Goal: Contribute content: Contribute content

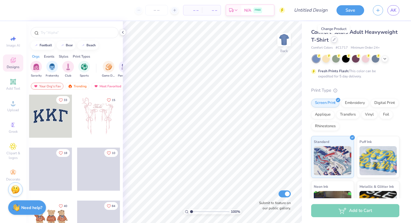
click at [334, 43] on div at bounding box center [334, 39] width 6 height 6
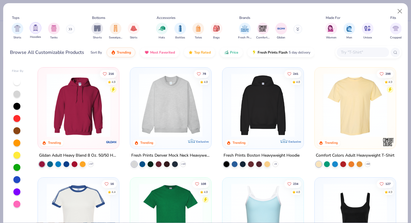
click at [38, 29] on img "filter for Hoodies" at bounding box center [35, 27] width 6 height 7
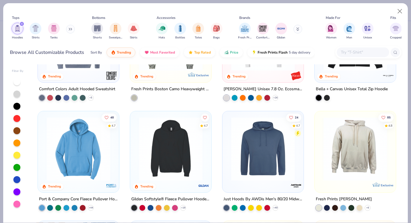
scroll to position [181, 0]
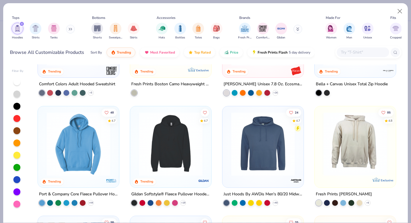
click at [23, 24] on icon "filter for Hoodies" at bounding box center [22, 24] width 2 height 2
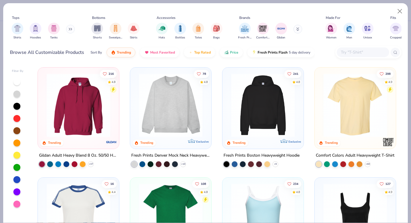
click at [71, 31] on button at bounding box center [70, 29] width 9 height 9
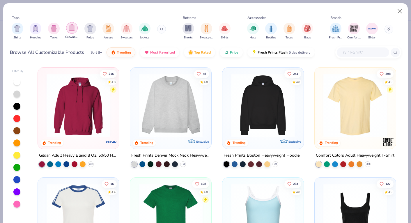
click at [76, 29] on div "filter for Crewnecks" at bounding box center [72, 28] width 12 height 12
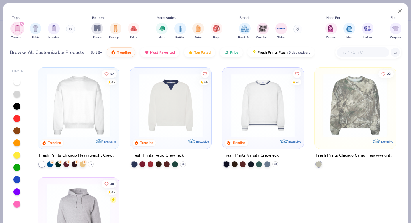
click at [78, 102] on div "57 4.7 Trending Exclusive Fresh Prints Chicago Heavyweight Crewneck + 9 4.6 Tre…" at bounding box center [216, 143] width 369 height 158
click at [91, 164] on icon at bounding box center [91, 164] width 5 height 5
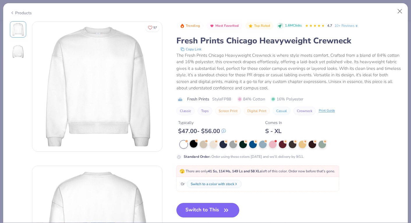
click at [195, 144] on div at bounding box center [194, 144] width 8 height 8
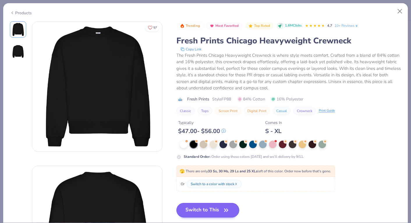
click at [205, 215] on button "Switch to This" at bounding box center [207, 210] width 63 height 15
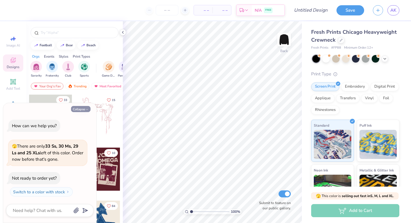
click at [85, 109] on icon "button" at bounding box center [86, 109] width 3 height 3
type textarea "x"
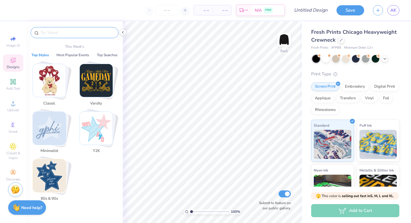
click at [57, 32] on input "text" at bounding box center [77, 33] width 75 height 6
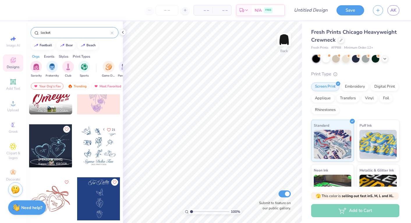
scroll to position [394, 0]
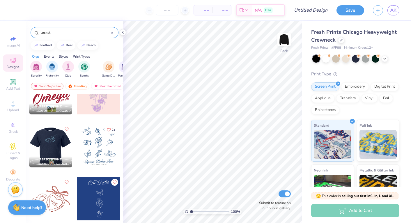
type input "locket"
click at [55, 152] on div at bounding box center [50, 145] width 43 height 43
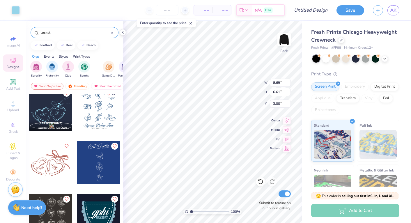
scroll to position [431, 0]
click at [59, 169] on div at bounding box center [7, 162] width 129 height 43
type input "7.49"
type input "5.02"
type input "12.62"
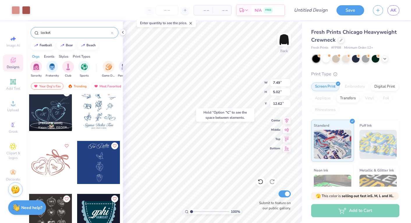
type input "8.69"
type input "6.61"
type input "3.00"
type input "5.48"
type input "12.25"
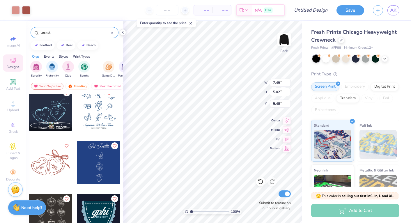
type input "8.21"
type input "3.00"
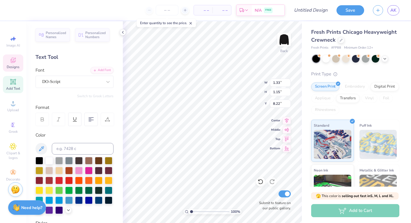
type textarea "P"
type textarea "Gamma"
type input "2.88"
type input "2.21"
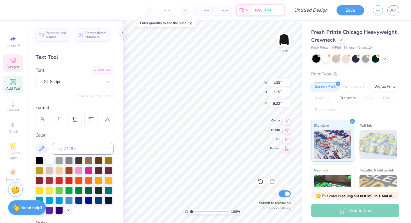
type input "7.16"
type textarea "Delta"
type input "2.05"
type input "1.85"
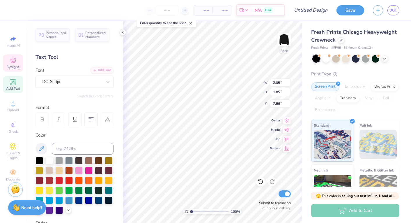
type input "8.10"
type textarea "1873"
click at [60, 179] on div at bounding box center [59, 180] width 8 height 8
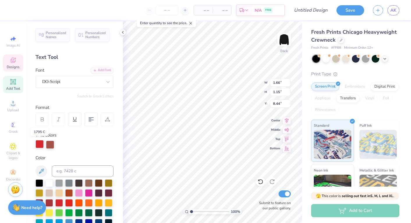
click at [41, 143] on div at bounding box center [40, 144] width 8 height 8
click at [49, 144] on div at bounding box center [50, 144] width 8 height 8
click at [52, 142] on div at bounding box center [50, 145] width 8 height 8
click at [52, 143] on div at bounding box center [50, 145] width 8 height 8
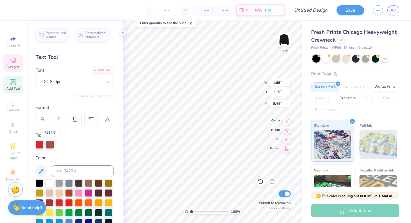
click at [52, 143] on div at bounding box center [50, 145] width 8 height 8
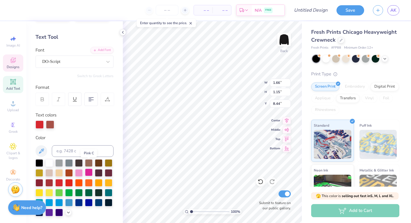
scroll to position [29, 0]
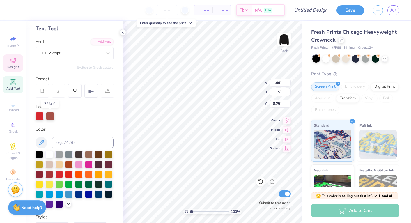
click at [51, 114] on div at bounding box center [50, 116] width 8 height 8
type input "8.45"
type input "8.29"
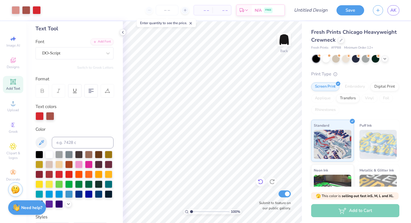
click at [261, 179] on icon at bounding box center [261, 182] width 6 height 6
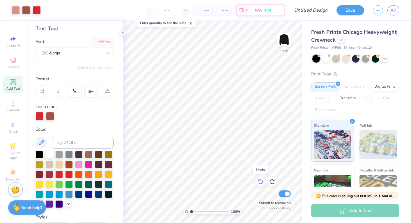
click at [261, 179] on icon at bounding box center [261, 182] width 6 height 6
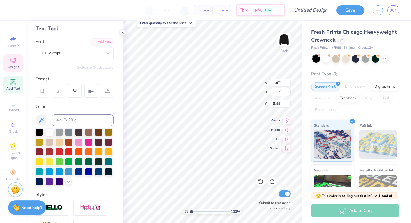
type textarea "1873"
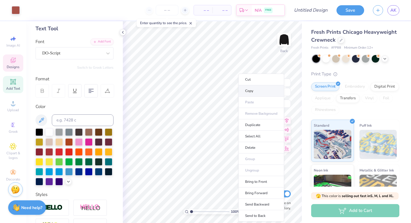
click at [248, 91] on li "Copy" at bounding box center [261, 90] width 46 height 11
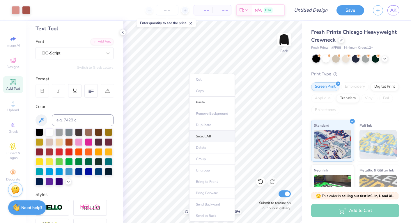
click at [203, 133] on li "Select All" at bounding box center [212, 136] width 46 height 11
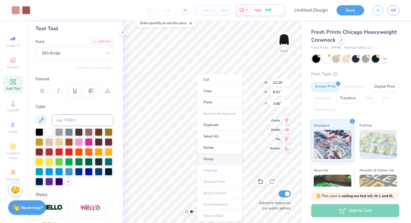
click at [214, 158] on li "Group" at bounding box center [220, 158] width 46 height 11
click at [201, 90] on li "Copy" at bounding box center [215, 90] width 46 height 11
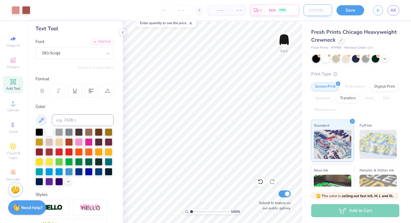
click at [312, 10] on input "Design Title" at bounding box center [318, 10] width 29 height 12
click at [354, 6] on button "Save" at bounding box center [351, 9] width 28 height 10
click at [325, 8] on input "Locket 1" at bounding box center [318, 10] width 29 height 12
click at [327, 9] on input "Locket 1" at bounding box center [318, 10] width 29 height 12
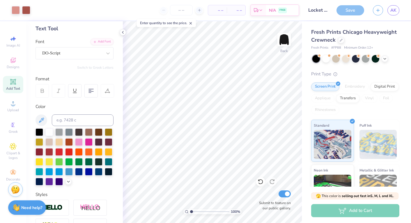
click at [334, 20] on div "Art colors – – Per Item – – Total Est. Delivery N/A FREE Design Title Locket Cr…" at bounding box center [205, 111] width 411 height 223
type input "Locket 1"
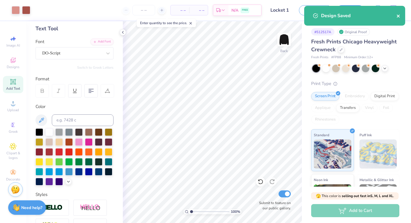
click at [399, 17] on icon "close" at bounding box center [398, 16] width 3 height 3
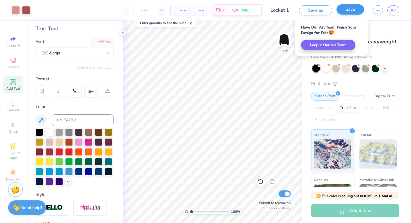
click at [353, 10] on button "Save" at bounding box center [351, 9] width 28 height 10
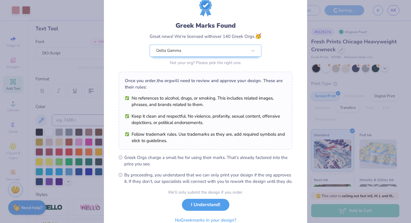
scroll to position [45, 0]
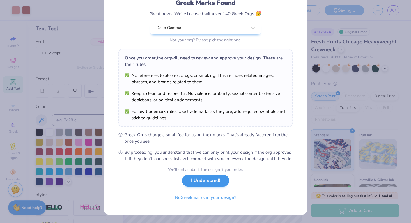
click at [222, 187] on button "I Understand!" at bounding box center [205, 181] width 47 height 12
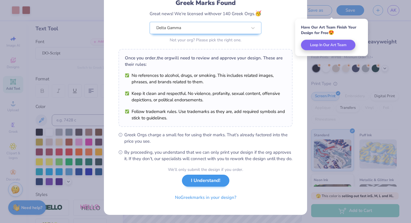
scroll to position [50, 0]
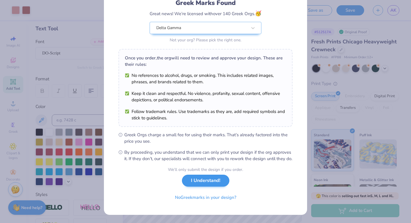
click at [200, 182] on button "I Understand!" at bounding box center [205, 181] width 47 height 12
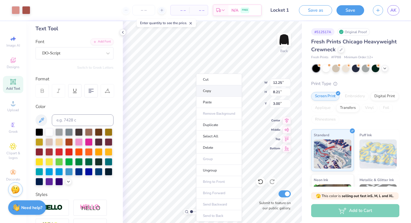
click at [212, 93] on li "Copy" at bounding box center [219, 90] width 46 height 11
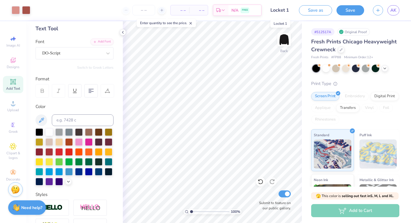
click at [285, 9] on input "Locket 1" at bounding box center [280, 10] width 29 height 12
click at [286, 9] on input "Locket 1" at bounding box center [280, 10] width 29 height 12
click at [285, 9] on input "Locket 1" at bounding box center [280, 10] width 29 height 12
click at [285, 10] on input "Locket 1" at bounding box center [280, 10] width 29 height 12
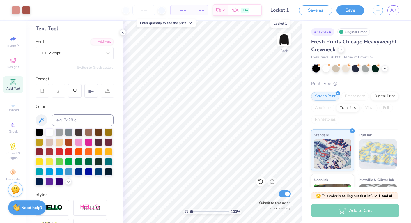
click at [285, 10] on input "Locket 1" at bounding box center [280, 10] width 29 height 12
click at [296, 17] on div "Art colors – – Per Item – – Total Est. Delivery N/A FREE Design Title Locket 1 …" at bounding box center [205, 10] width 411 height 20
click at [288, 9] on input "Locket 1" at bounding box center [280, 10] width 29 height 12
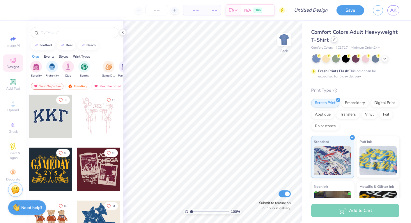
click at [334, 42] on div at bounding box center [334, 39] width 6 height 6
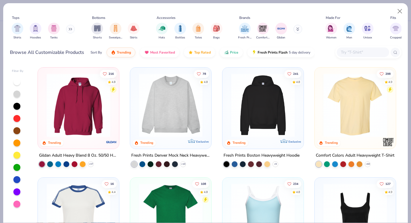
click at [68, 31] on button at bounding box center [70, 29] width 9 height 9
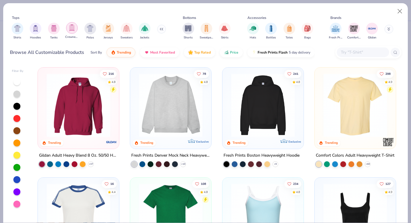
click at [70, 28] on img "filter for Crewnecks" at bounding box center [72, 27] width 6 height 7
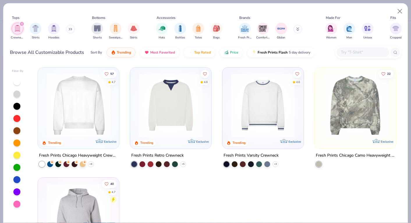
click at [86, 99] on img at bounding box center [79, 105] width 70 height 64
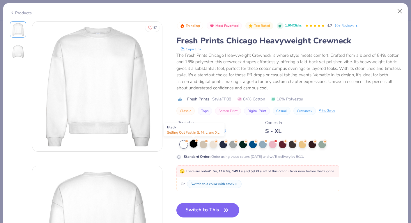
click at [195, 144] on div at bounding box center [194, 144] width 8 height 8
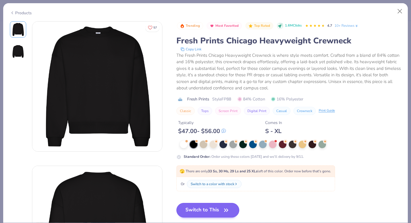
click at [215, 205] on button "Switch to This" at bounding box center [207, 210] width 63 height 15
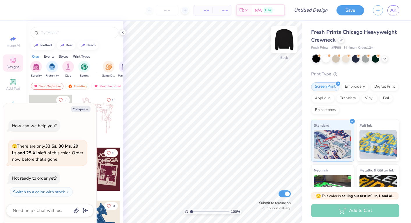
click at [283, 38] on img at bounding box center [284, 39] width 23 height 23
click at [80, 110] on button "Collapse" at bounding box center [81, 109] width 20 height 6
type textarea "x"
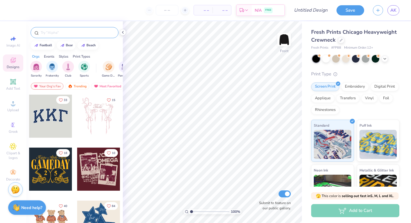
click at [50, 29] on div at bounding box center [75, 32] width 88 height 11
click at [52, 33] on input "text" at bounding box center [77, 33] width 75 height 6
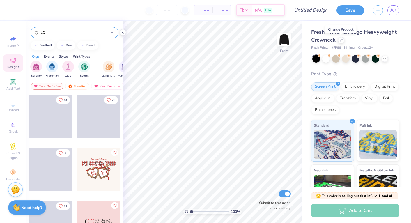
click at [52, 31] on input "LO" at bounding box center [75, 33] width 71 height 6
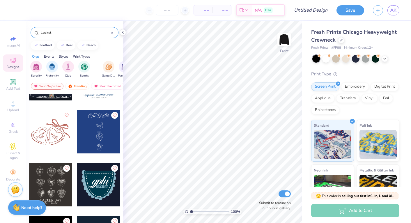
scroll to position [463, 0]
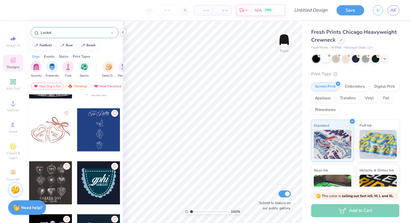
type input "Locket"
click at [58, 130] on div at bounding box center [50, 129] width 43 height 43
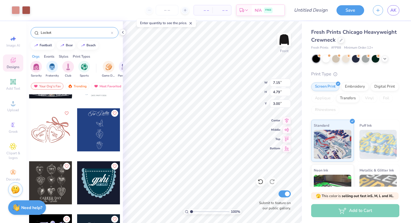
type input "8.26"
type input "12.32"
type input "8.26"
type input "7.37"
type input "1.34"
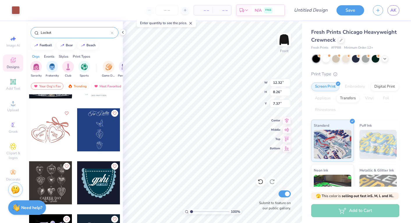
type input "1.15"
type input "12.62"
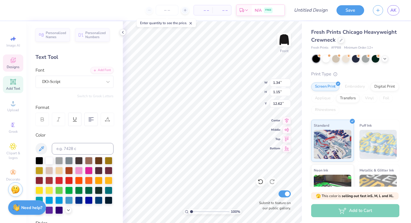
type textarea "P"
type textarea "D"
type textarea "Gamma"
type textarea "Delta"
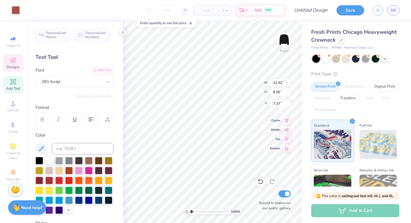
type input "1.34"
type input "1.22"
type input "12.80"
type input "2.04"
type input "1.85"
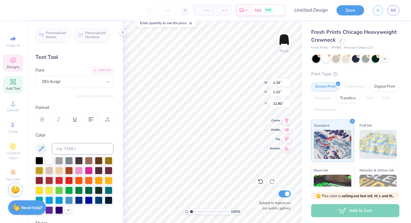
type input "12.49"
type input "2.89"
type input "2.07"
type input "11.71"
type input "2.31"
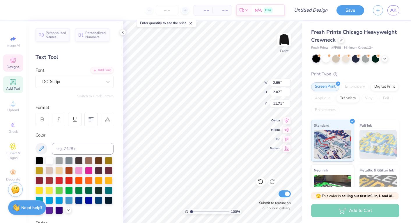
type input "1.65"
type input "11.19"
type input "12.17"
type input "2.41"
type input "2.18"
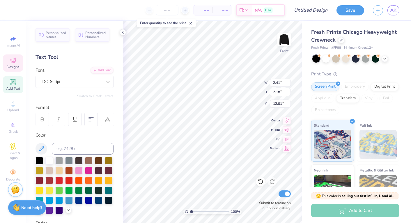
type input "12.34"
type input "2.21"
type input "2.00"
type input "12.43"
type input "11.50"
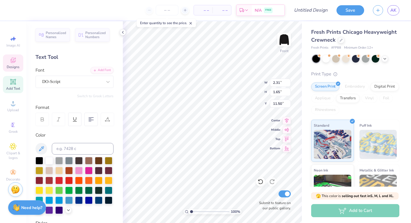
type input "2.75"
type input "1.97"
type input "11.50"
click at [260, 183] on icon at bounding box center [261, 182] width 6 height 6
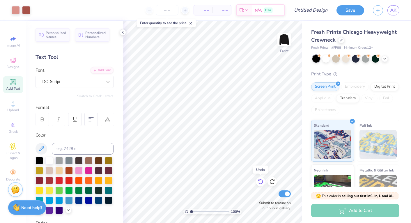
click at [260, 183] on icon at bounding box center [261, 182] width 6 height 6
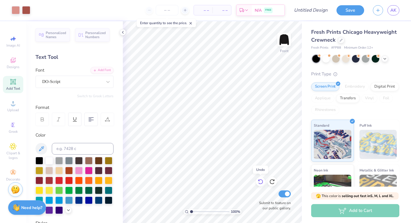
click at [260, 183] on icon at bounding box center [261, 182] width 6 height 6
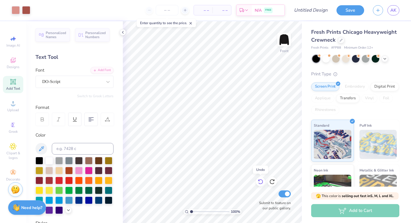
click at [260, 183] on icon at bounding box center [261, 182] width 6 height 6
type input "12.80"
type input "1.94"
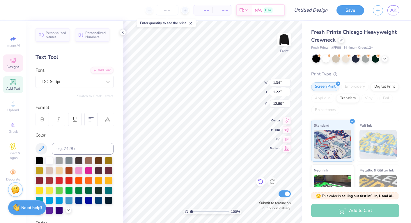
type input "1.75"
type input "12.54"
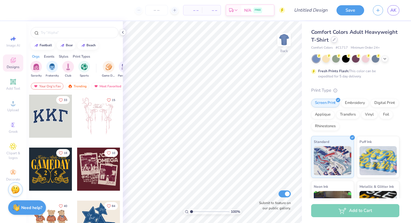
click at [332, 37] on div at bounding box center [334, 39] width 6 height 6
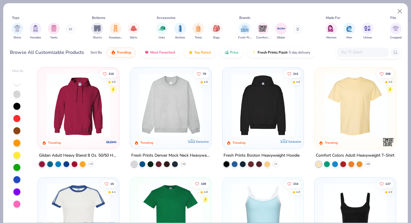
click at [68, 30] on button at bounding box center [70, 29] width 9 height 9
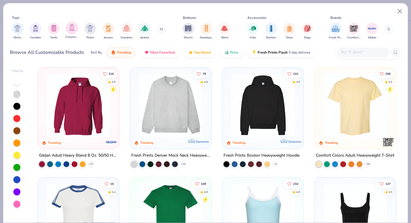
click at [69, 31] on img "filter for Crewnecks" at bounding box center [72, 27] width 6 height 7
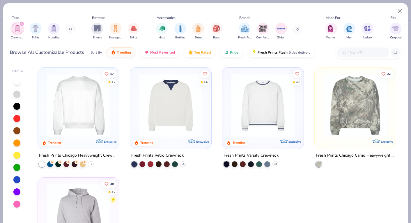
click at [90, 111] on img at bounding box center [79, 105] width 70 height 64
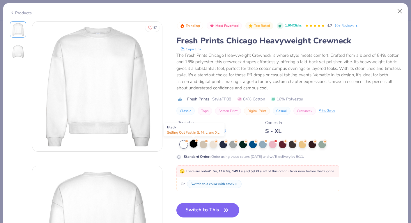
click at [196, 146] on div at bounding box center [194, 144] width 8 height 8
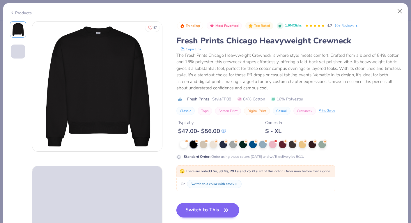
click at [208, 209] on button "Switch to This" at bounding box center [207, 210] width 63 height 15
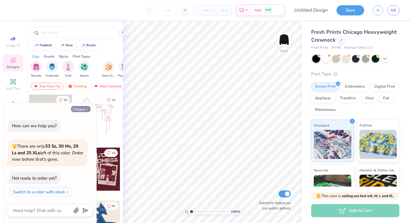
click at [82, 110] on button "Collapse" at bounding box center [81, 109] width 20 height 6
type textarea "x"
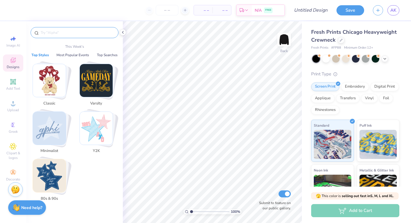
click at [78, 33] on input "text" at bounding box center [77, 33] width 75 height 6
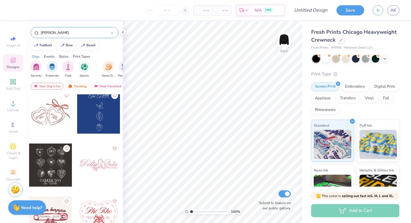
scroll to position [465, 0]
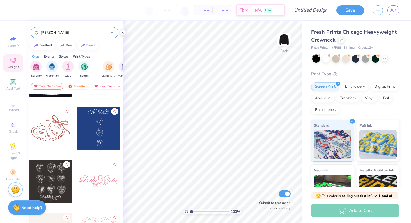
type input "[PERSON_NAME]"
click at [57, 126] on div at bounding box center [50, 128] width 43 height 43
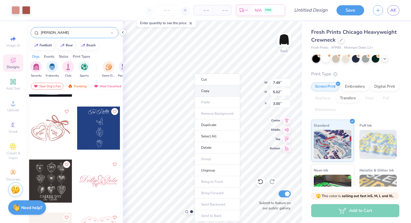
click at [210, 93] on li "Copy" at bounding box center [218, 90] width 46 height 11
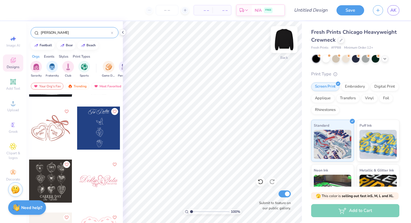
click at [284, 34] on img at bounding box center [284, 39] width 23 height 23
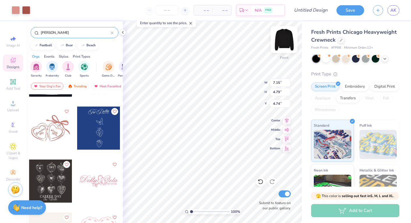
type input "5.23"
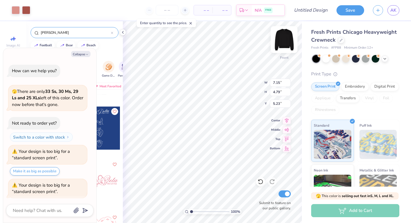
scroll to position [11, 0]
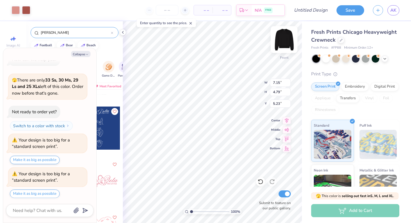
type textarea "x"
type input "5.77"
type textarea "x"
type input "11.94"
type input "8.00"
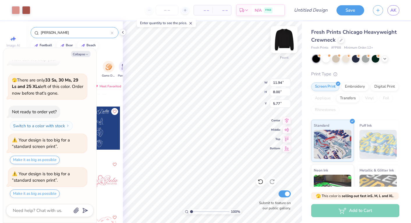
type textarea "x"
type input "7.50"
type textarea "x"
type input "6.70"
type textarea "x"
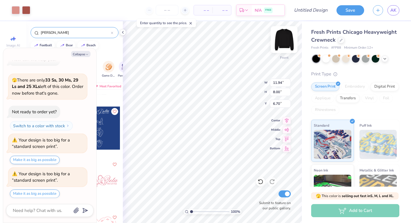
type input "14.16"
type input "9.49"
type textarea "x"
type input "14.21"
type input "9.52"
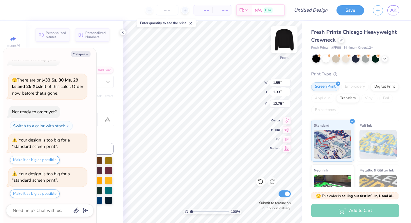
type textarea "x"
type textarea "G"
type textarea "x"
type textarea "Ga"
type textarea "x"
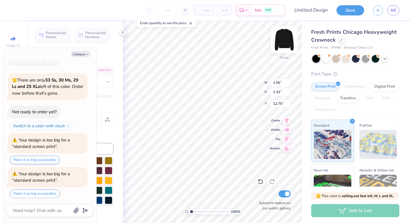
type textarea "Gam"
type textarea "x"
type textarea "[PERSON_NAME]"
type textarea "x"
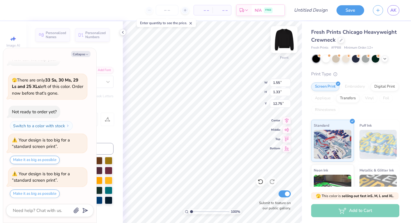
type textarea "Gamma"
type textarea "x"
type textarea "D"
type textarea "x"
type textarea "De"
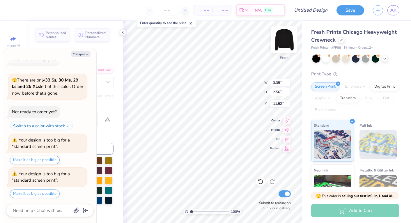
type textarea "x"
type textarea "Del"
type textarea "x"
type textarea "Delt"
type textarea "x"
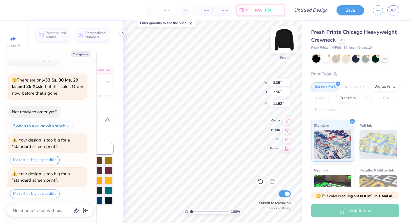
type textarea "Delta"
type textarea "x"
type input "2.14"
type input "1.94"
type input "12.45"
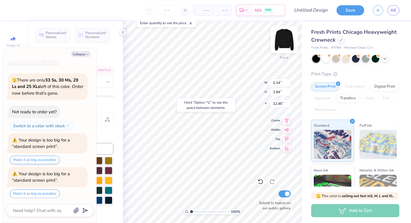
type textarea "x"
type input "12.72"
type textarea "x"
type textarea "187"
type textarea "x"
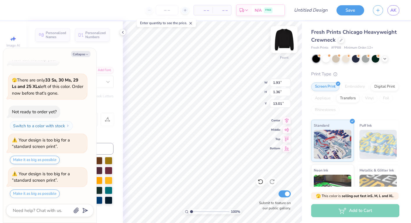
type textarea "1873"
click at [286, 41] on img at bounding box center [284, 39] width 23 height 23
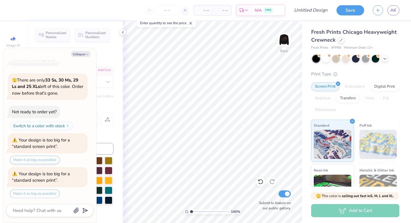
click at [87, 57] on div "Collapse How can we help you? 🫣 There are only 33 Ss, 30 Ms, 29 Ls and 25 XLs l…" at bounding box center [49, 135] width 93 height 175
click at [86, 54] on icon "button" at bounding box center [86, 54] width 3 height 3
type textarea "x"
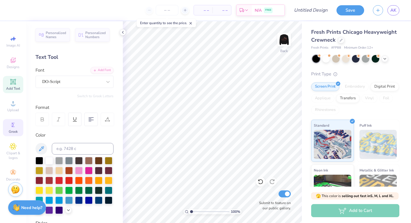
click at [13, 130] on span "Greek" at bounding box center [13, 131] width 9 height 5
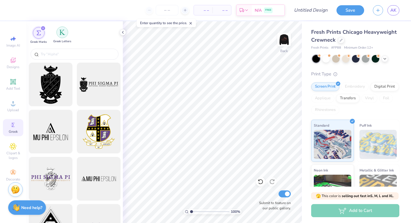
click at [66, 32] on div "filter for Greek Letters" at bounding box center [62, 32] width 12 height 12
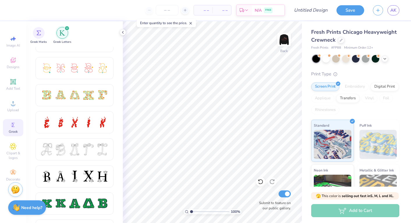
scroll to position [152, 0]
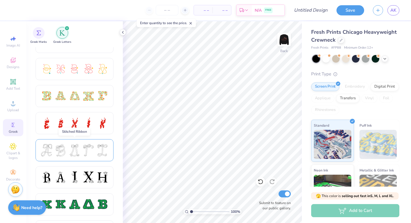
click at [75, 152] on div at bounding box center [74, 150] width 12 height 12
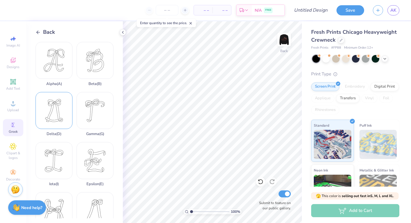
click at [63, 115] on div "Delta ( D )" at bounding box center [54, 114] width 37 height 44
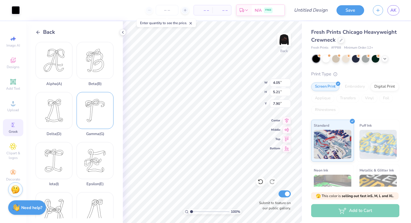
click at [92, 112] on div "Gamma ( G )" at bounding box center [95, 114] width 37 height 44
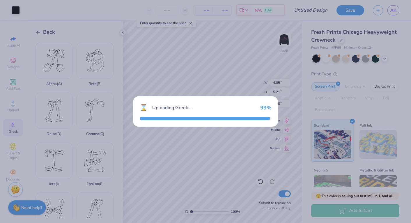
type input "4.34"
type input "5.16"
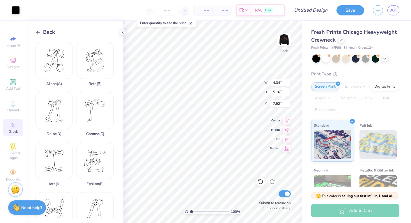
type input "7.45"
type input "7.59"
click at [14, 86] on div "Add Text" at bounding box center [13, 84] width 20 height 17
type input "5.95"
type input "1.72"
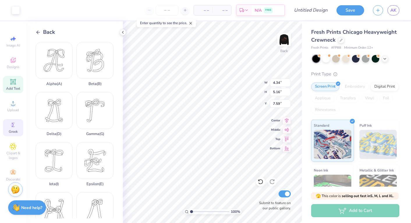
type input "9.64"
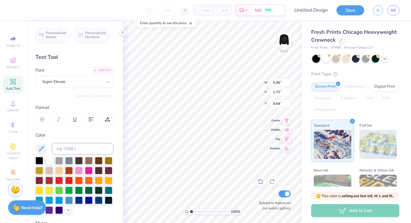
click at [262, 182] on icon at bounding box center [261, 182] width 6 height 6
click at [50, 162] on div at bounding box center [49, 160] width 8 height 8
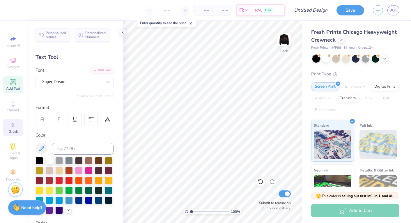
click at [13, 129] on span "Greek" at bounding box center [13, 131] width 9 height 5
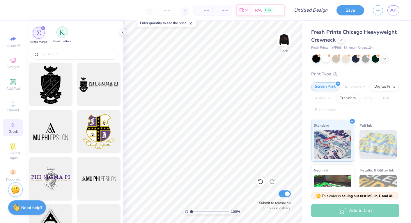
click at [57, 36] on div "Greek Letters" at bounding box center [62, 34] width 18 height 17
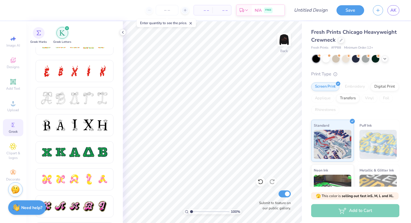
scroll to position [205, 0]
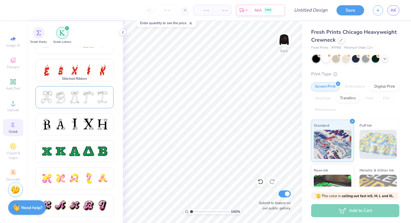
click at [72, 100] on div at bounding box center [74, 97] width 12 height 12
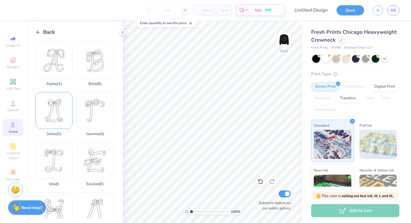
click at [60, 120] on div "Delta ( D )" at bounding box center [54, 114] width 37 height 44
click at [38, 33] on icon at bounding box center [38, 32] width 5 height 5
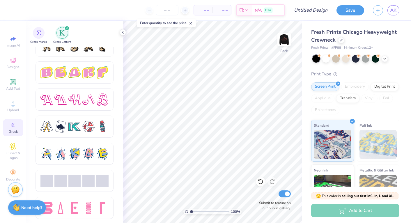
scroll to position [988, 0]
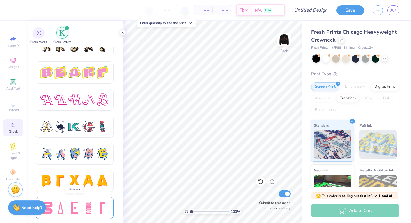
click at [69, 203] on div at bounding box center [74, 208] width 12 height 12
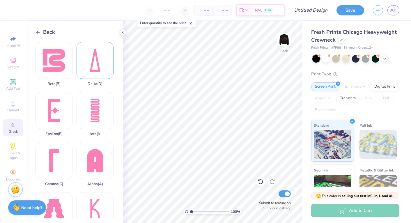
click at [91, 63] on div "Delta ( D )" at bounding box center [95, 64] width 37 height 44
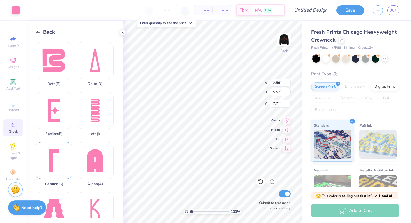
click at [56, 162] on div "Gamma ( G )" at bounding box center [54, 164] width 37 height 44
type input "2.42"
type input "5.58"
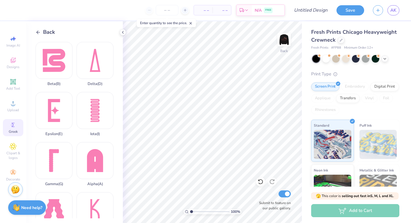
click at [36, 33] on icon at bounding box center [38, 32] width 5 height 5
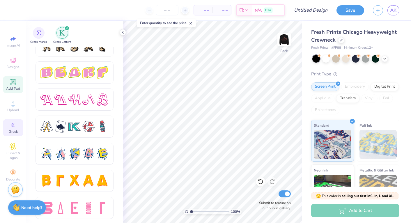
click at [17, 84] on div "Add Text" at bounding box center [13, 84] width 20 height 17
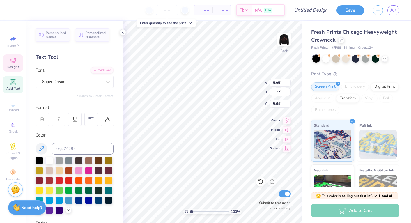
type input "7.49"
type input "5.02"
type input "3.00"
paste textarea
click at [16, 125] on icon at bounding box center [13, 124] width 7 height 7
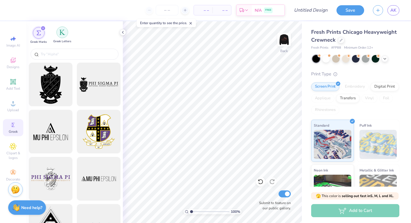
click at [63, 34] on img "filter for Greek Letters" at bounding box center [62, 32] width 6 height 6
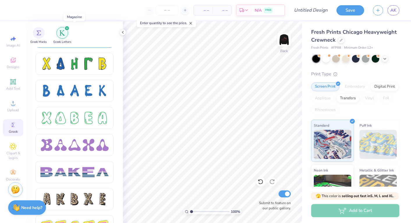
scroll to position [835, 0]
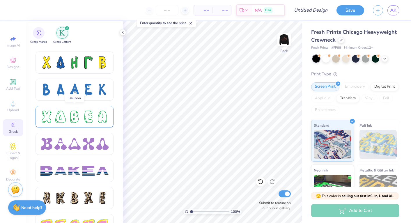
click at [68, 120] on div at bounding box center [74, 117] width 68 height 12
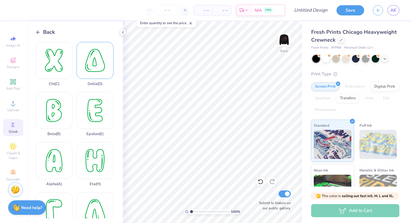
click at [92, 68] on div "Delta ( D )" at bounding box center [95, 64] width 37 height 44
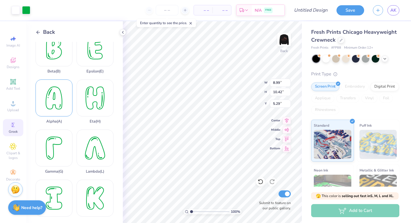
scroll to position [75, 0]
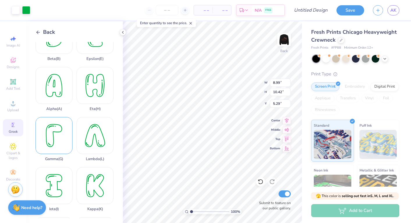
click at [58, 149] on div "Gamma ( G )" at bounding box center [54, 139] width 37 height 44
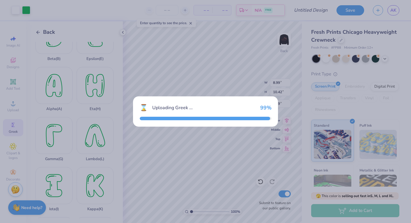
type input "7.39"
type input "10.45"
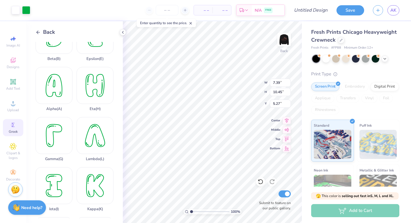
type input "9.80"
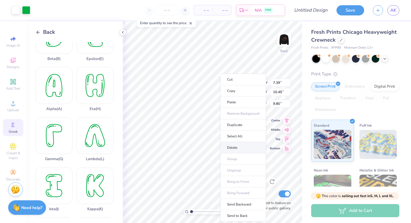
click at [237, 144] on li "Delete" at bounding box center [243, 147] width 46 height 11
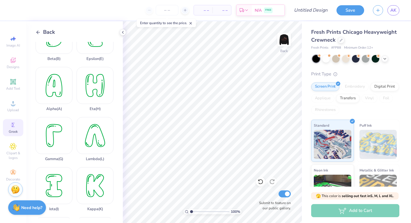
click at [38, 29] on div "Back" at bounding box center [46, 32] width 20 height 8
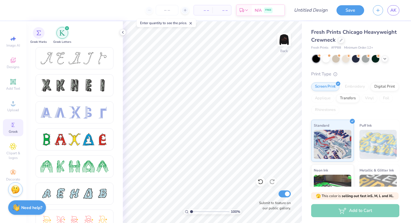
scroll to position [0, 0]
click at [71, 49] on div at bounding box center [75, 58] width 78 height 22
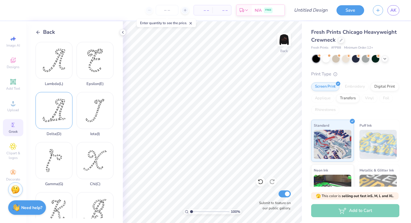
click at [61, 112] on div "Delta ( D )" at bounding box center [54, 114] width 37 height 44
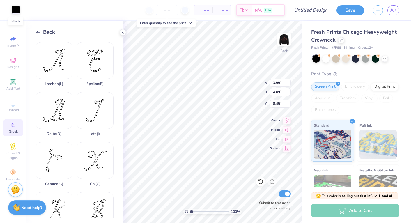
click at [17, 9] on div at bounding box center [16, 10] width 8 height 8
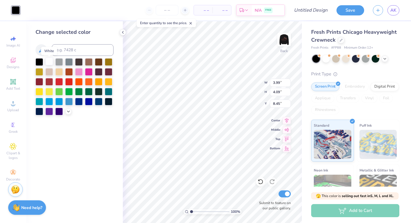
click at [49, 64] on div at bounding box center [49, 62] width 8 height 8
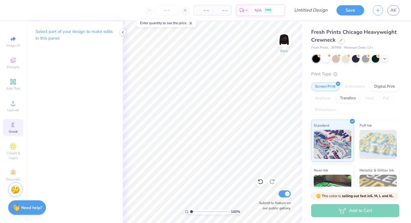
click at [13, 121] on div "Greek" at bounding box center [13, 127] width 20 height 17
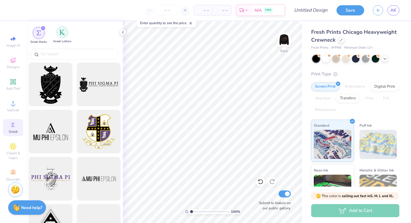
click at [66, 36] on div "filter for Greek Letters" at bounding box center [62, 32] width 12 height 12
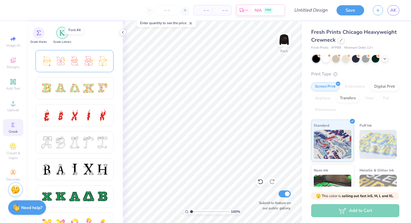
scroll to position [173, 0]
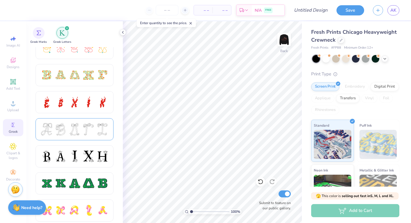
click at [61, 126] on div at bounding box center [60, 129] width 12 height 12
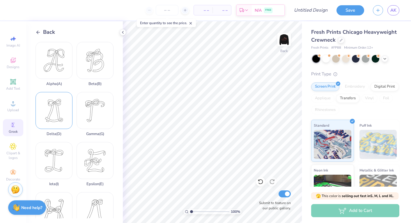
click at [65, 111] on div "Delta ( D )" at bounding box center [54, 114] width 37 height 44
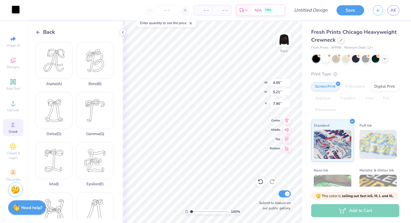
click at [17, 11] on div at bounding box center [16, 10] width 8 height 8
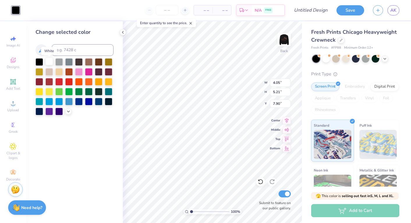
click at [51, 61] on div at bounding box center [49, 62] width 8 height 8
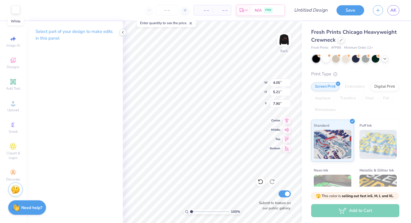
click at [14, 10] on div at bounding box center [16, 10] width 8 height 8
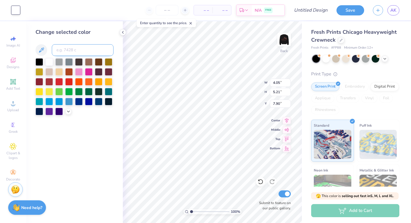
click at [61, 53] on input at bounding box center [83, 50] width 62 height 12
type input "7524"
type input "C"
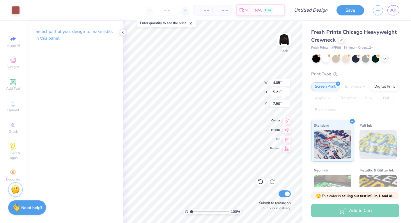
type input "2.40"
type input "3.09"
type input "3.00"
click at [14, 128] on icon at bounding box center [13, 124] width 7 height 7
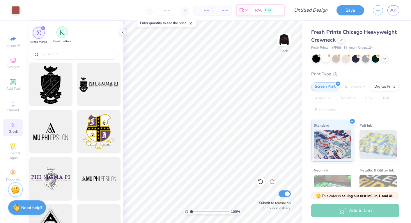
click at [63, 35] on div "filter for Greek Letters" at bounding box center [62, 32] width 12 height 12
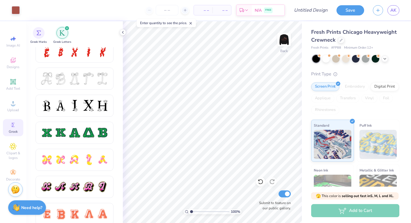
scroll to position [223, 0]
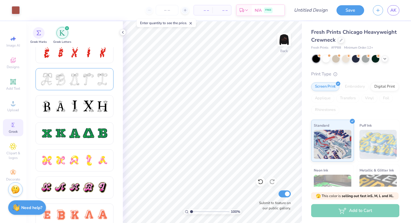
click at [75, 84] on div at bounding box center [74, 79] width 12 height 12
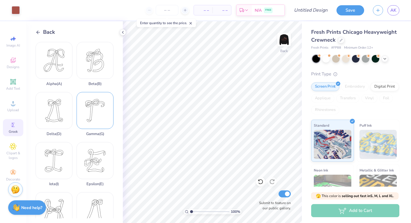
click at [90, 121] on div "Gamma ( G )" at bounding box center [95, 114] width 37 height 44
click at [18, 9] on div at bounding box center [16, 10] width 8 height 8
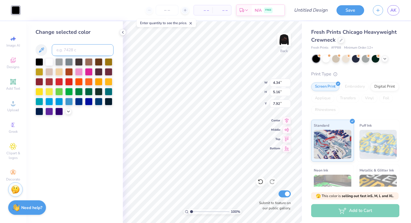
click at [63, 45] on input at bounding box center [83, 50] width 62 height 12
type input "7524"
type input "6.85"
type input "2.40"
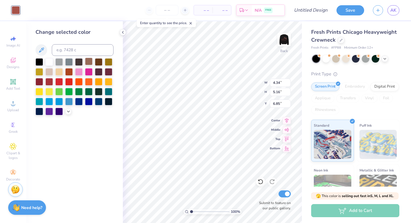
type input "3.09"
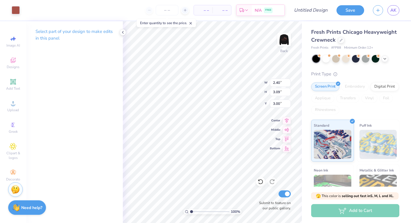
type input "2.72"
type input "4.34"
type input "5.16"
type input "3.00"
type input "3.08"
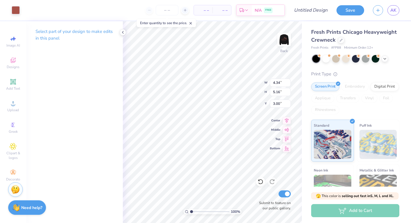
type input "3.66"
type input "2.40"
type input "3.09"
type input "3.00"
type input "2.76"
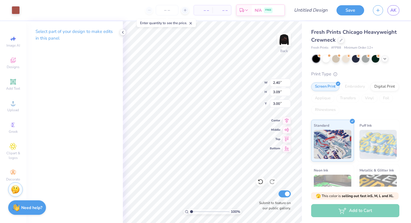
type input "3.55"
type input "3.08"
type input "3.66"
click at [278, 82] on input "3.08" at bounding box center [280, 83] width 21 height 8
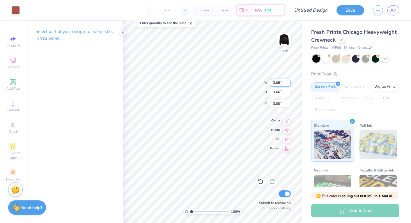
click at [278, 82] on input "3.08" at bounding box center [280, 83] width 21 height 8
type input "2.76"
type input "3.55"
click at [275, 82] on input "2.76" at bounding box center [280, 83] width 21 height 8
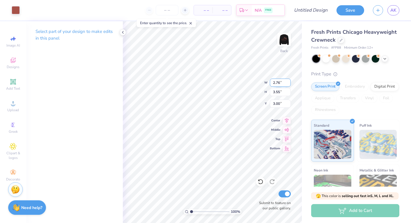
click at [275, 82] on input "2.76" at bounding box center [280, 83] width 21 height 8
click at [280, 83] on input "2.76" at bounding box center [280, 83] width 21 height 8
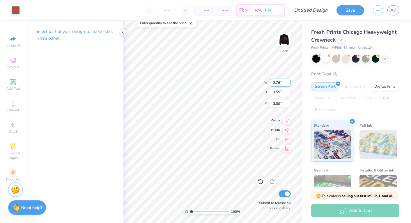
paste input "3.08"
type input "3.08"
type input "3.66"
click at [277, 91] on input "3.66" at bounding box center [280, 92] width 21 height 8
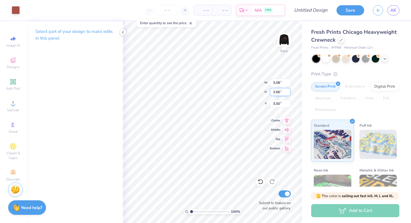
type input "2.76"
click at [277, 91] on input "3.55" at bounding box center [280, 92] width 21 height 8
paste input "66"
type input "3.66"
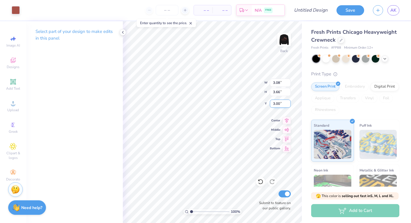
click at [276, 103] on input "3.00" at bounding box center [280, 104] width 21 height 8
type input "2.76"
type input "3.55"
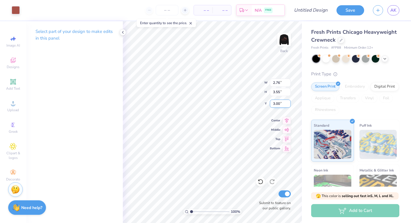
click at [277, 103] on input "3.00" at bounding box center [280, 104] width 21 height 8
type input "3.08"
type input "3.66"
click at [278, 83] on input "3.08" at bounding box center [280, 83] width 21 height 8
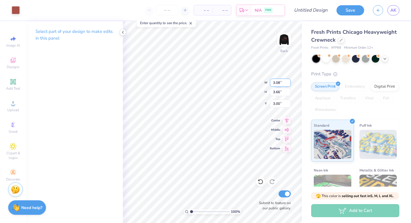
click at [278, 83] on input "3.08" at bounding box center [280, 83] width 21 height 8
type input "2.76"
type input "3.55"
click at [276, 82] on input "2.76" at bounding box center [280, 83] width 21 height 8
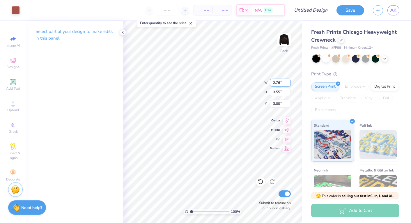
paste input "3.08"
type input "3.08"
type input "2.76"
type input "3.55"
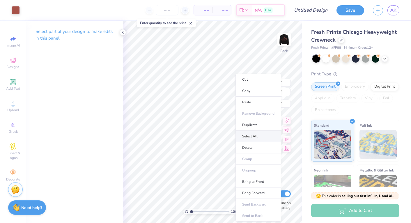
click at [253, 139] on li "Select All" at bounding box center [259, 136] width 46 height 11
type input "5.84"
type input "3.66"
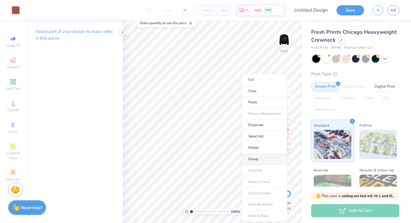
click at [250, 155] on li "Group" at bounding box center [265, 158] width 46 height 11
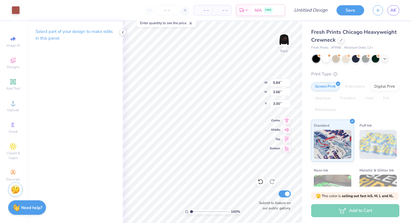
type input "5.21"
type input "3.27"
click at [282, 36] on img at bounding box center [284, 39] width 23 height 23
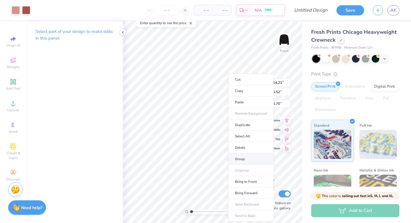
click at [239, 158] on li "Group" at bounding box center [251, 158] width 46 height 11
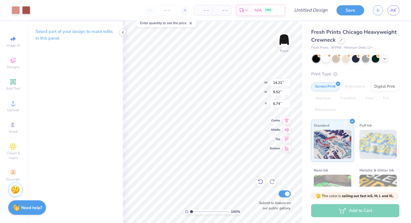
click at [258, 184] on icon at bounding box center [261, 182] width 6 height 6
type input "6.70"
click at [258, 184] on icon at bounding box center [261, 182] width 6 height 6
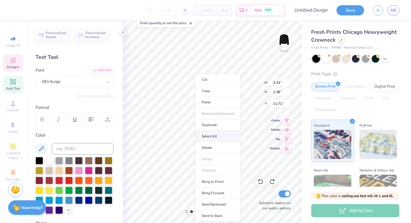
click at [213, 139] on li "Select All" at bounding box center [218, 136] width 46 height 11
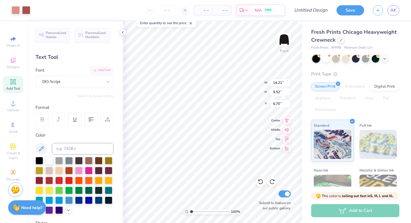
type input "14.21"
type input "9.52"
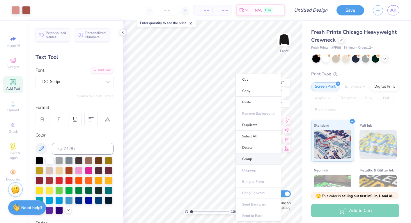
click at [245, 156] on li "Group" at bounding box center [259, 158] width 46 height 11
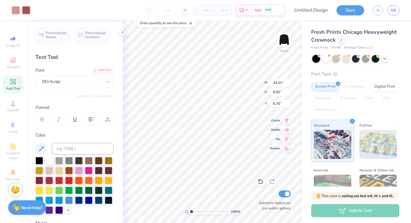
type input "3.00"
type input "4.96"
click at [309, 10] on input "Design Title" at bounding box center [318, 10] width 29 height 12
type input "Locket Crewneck 2"
click at [334, 20] on div "Art colors – – Per Item – – Total Est. Delivery N/A FREE Design Title Locket Cr…" at bounding box center [205, 10] width 411 height 20
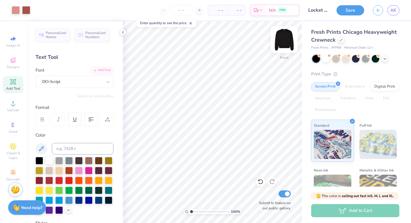
click at [285, 43] on img at bounding box center [284, 39] width 23 height 23
click at [289, 38] on img at bounding box center [284, 39] width 23 height 23
click at [289, 37] on img at bounding box center [284, 39] width 23 height 23
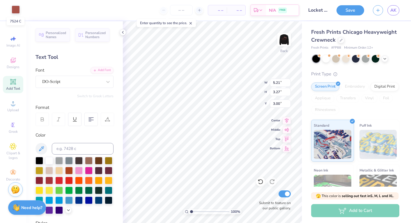
click at [13, 10] on div at bounding box center [16, 10] width 8 height 8
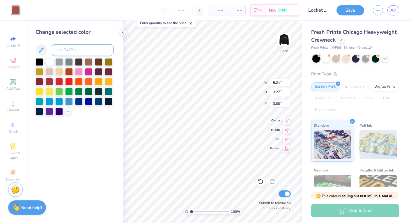
click at [66, 52] on input at bounding box center [83, 50] width 62 height 12
type input "7606"
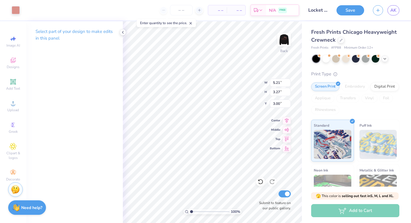
type input "5.98"
type input "3.75"
click at [347, 10] on button "Save" at bounding box center [351, 9] width 28 height 10
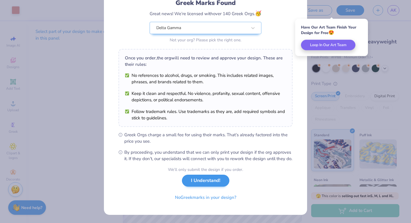
scroll to position [50, 0]
click at [209, 184] on button "I Understand!" at bounding box center [205, 181] width 47 height 12
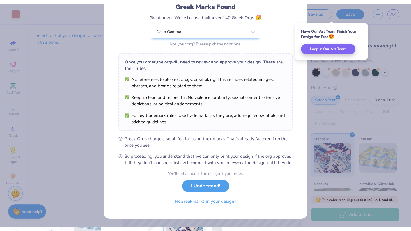
scroll to position [0, 0]
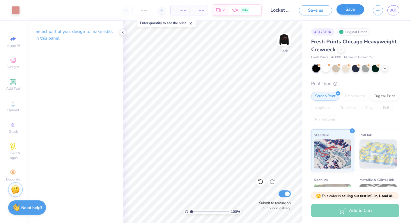
click at [349, 8] on button "Save" at bounding box center [351, 9] width 28 height 10
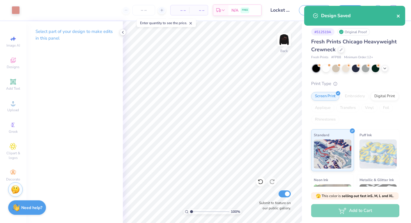
click at [399, 17] on icon "close" at bounding box center [399, 16] width 4 height 5
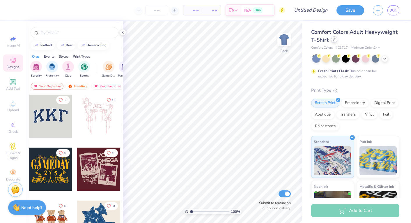
click at [333, 40] on icon at bounding box center [334, 39] width 3 height 3
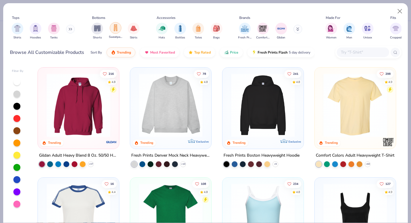
click at [116, 31] on img "filter for Sweatpants" at bounding box center [115, 27] width 6 height 7
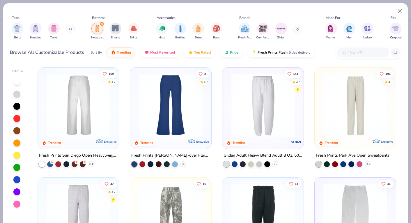
click at [90, 128] on img at bounding box center [79, 105] width 70 height 64
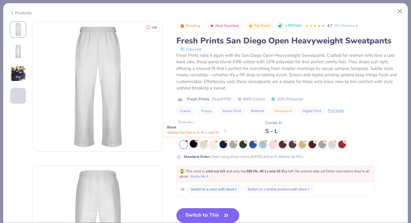
click at [191, 142] on div at bounding box center [194, 144] width 8 height 8
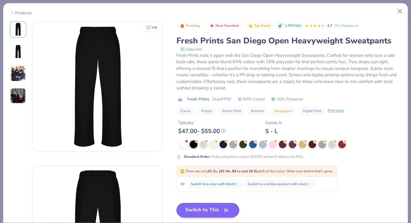
click at [201, 209] on button "Switch to This" at bounding box center [207, 210] width 63 height 15
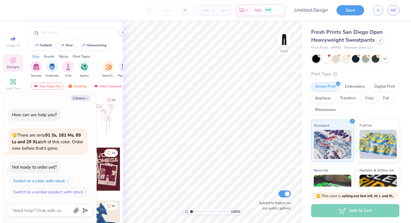
type textarea "x"
click at [84, 31] on input "text" at bounding box center [77, 33] width 75 height 6
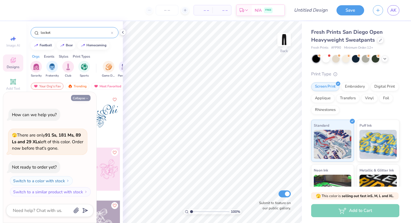
type input "locket"
click at [78, 97] on button "Collapse" at bounding box center [81, 98] width 20 height 6
type textarea "x"
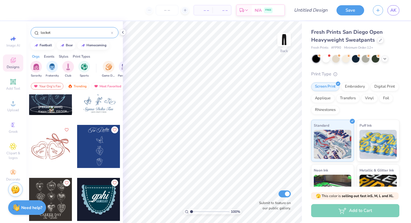
scroll to position [456, 0]
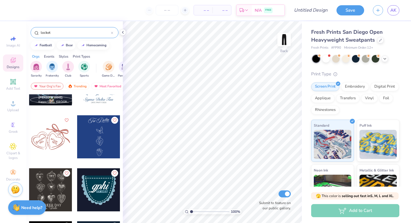
click at [52, 138] on div at bounding box center [50, 136] width 43 height 43
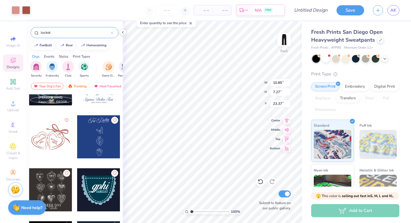
type input "1.19"
type textarea "x"
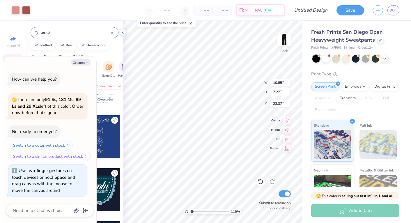
type input "1.34"
type textarea "x"
type input "4.61"
drag, startPoint x: 192, startPoint y: 213, endPoint x: 206, endPoint y: 212, distance: 13.7
click at [206, 212] on input "range" at bounding box center [209, 211] width 39 height 5
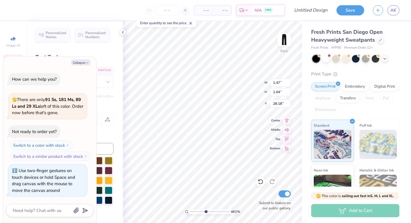
type textarea "x"
type textarea "187"
type textarea "x"
type textarea "1873"
type textarea "x"
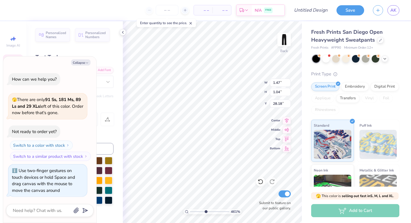
type input "1.18"
type input "1.02"
type input "27.99"
type textarea "x"
type textarea "G"
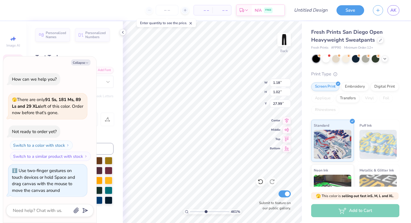
type textarea "x"
type textarea "Ga"
type textarea "x"
type textarea "Gam"
type textarea "x"
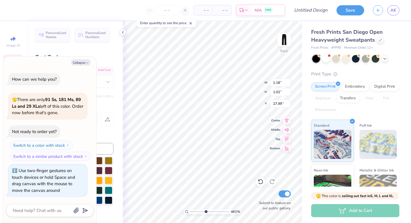
type textarea "[PERSON_NAME]"
type textarea "x"
type textarea "Gamma"
type textarea "x"
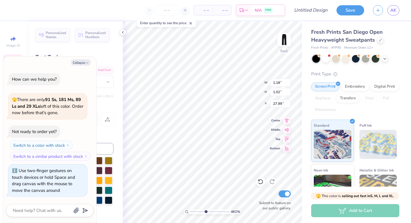
type input "10.85"
type input "7.27"
type input "23.36"
type textarea "x"
type input "2.55"
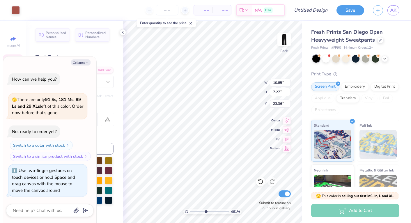
type input "1.96"
type input "27.05"
type textarea "x"
type input "27.00"
type textarea "x"
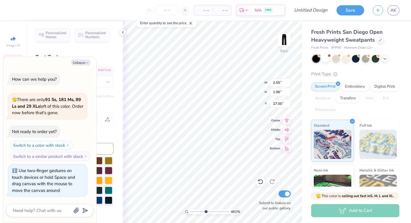
type textarea "D"
type textarea "x"
type textarea "De"
type textarea "x"
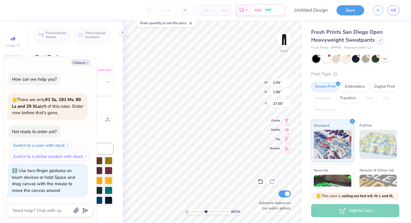
type textarea "Del"
type textarea "x"
type textarea "Delt"
type textarea "x"
type textarea "Delta"
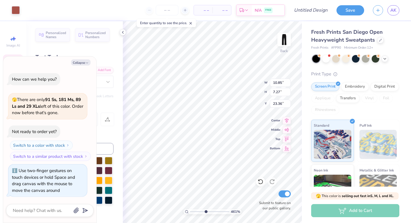
type textarea "x"
type input "1.18"
type input "1.07"
type input "27.96"
type textarea "x"
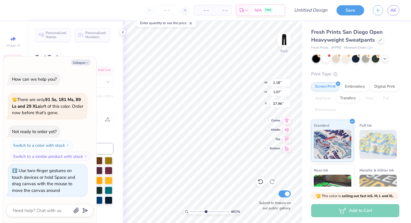
type input "1.66"
type input "1.50"
type input "27.74"
type textarea "x"
type input "27.95"
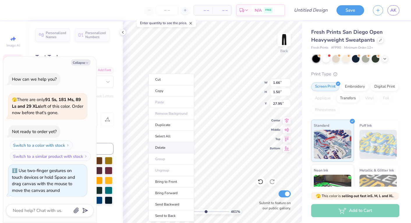
type textarea "x"
type input "2.54"
type input "1.82"
type input "27.14"
click at [158, 139] on li "Select All" at bounding box center [169, 136] width 46 height 11
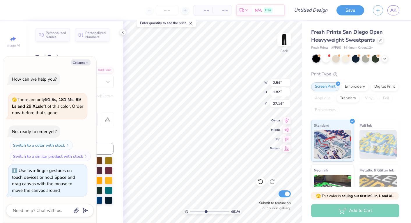
type textarea "x"
type input "10.85"
type input "7.27"
type input "23.36"
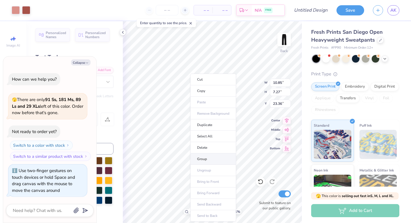
click at [202, 155] on li "Group" at bounding box center [213, 158] width 46 height 11
type textarea "x"
type input "1.78"
drag, startPoint x: 206, startPoint y: 211, endPoint x: 195, endPoint y: 211, distance: 11.1
click at [195, 211] on input "range" at bounding box center [209, 211] width 39 height 5
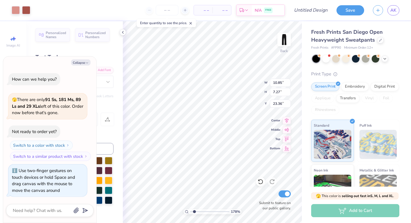
type textarea "x"
type input "6.98"
type input "4.68"
type input "25.96"
type textarea "x"
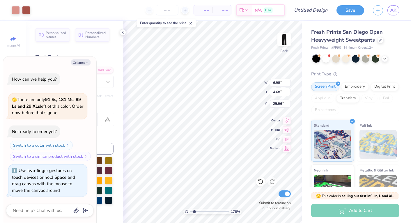
type input "3.09"
type textarea "x"
type input "9.08"
type input "6.09"
type textarea "x"
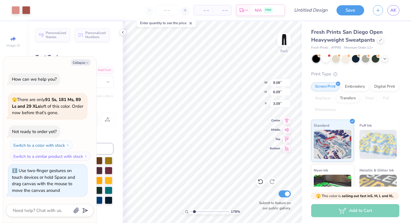
type input "0.83"
type textarea "x"
type input "2.24"
type textarea "x"
type input "0.50"
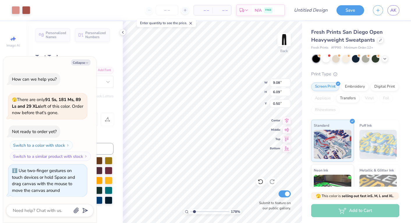
type textarea "x"
type input "8.70"
type input "5.83"
type input "0.76"
type textarea "x"
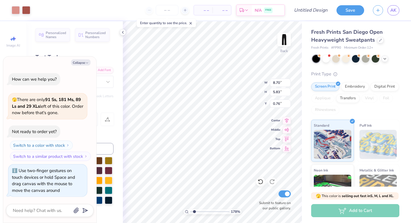
type input "0.50"
type textarea "x"
type input "1.71"
click at [194, 210] on input "range" at bounding box center [209, 211] width 39 height 5
click at [317, 12] on input "Design Title" at bounding box center [318, 10] width 29 height 12
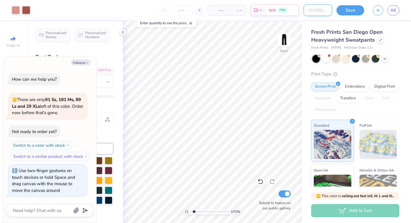
click at [317, 12] on input "Design Title" at bounding box center [318, 10] width 29 height 12
type input "L"
type textarea "x"
type input "Lo"
type textarea "x"
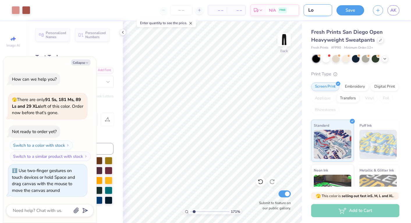
type input "Loc"
type textarea "x"
type input "Lock"
type textarea "x"
type input "[PERSON_NAME]"
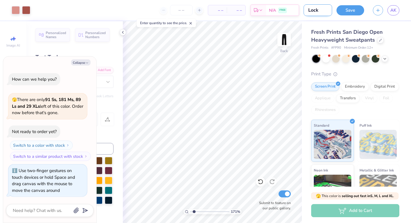
type textarea "x"
type input "Locket"
type textarea "x"
type input "Locket"
type textarea "x"
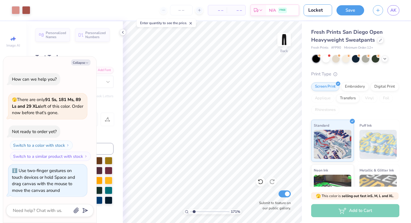
type input "Locket S"
type textarea "x"
type input "Locket Sw"
type textarea "x"
type input "Locket Swe"
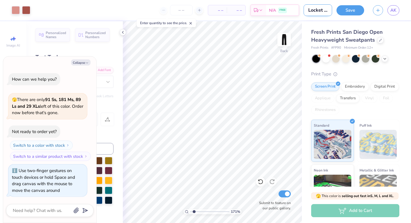
type textarea "x"
type input "Locket Swea"
type textarea "x"
type input "Locket Sweat"
type textarea "x"
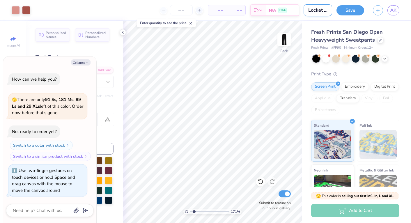
type input "Locket Sweatp"
type textarea "x"
type input "Locket Sweatpa"
type textarea "x"
type input "Locket Sweatpan"
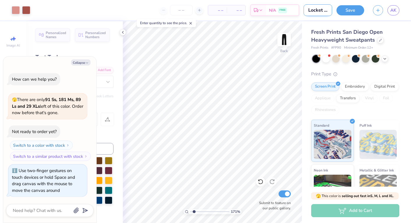
type textarea "x"
type input "Locket Sweatpant"
type textarea "x"
type input "Locket Sweatpants"
type textarea "x"
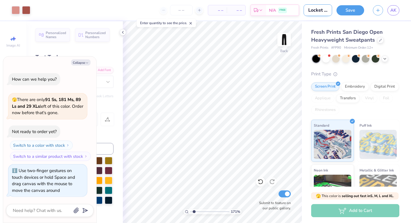
type input "Locket Sweatpants"
type textarea "x"
type input "Locket Sweatpants 1"
type textarea "x"
type input "Locket Sweatpants 1"
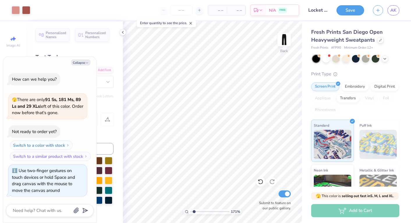
click at [336, 20] on div "Art colors – – Per Item – – Total Est. Delivery N/A FREE Design Title Locket Sw…" at bounding box center [205, 10] width 411 height 20
click at [355, 9] on button "Save" at bounding box center [351, 9] width 28 height 10
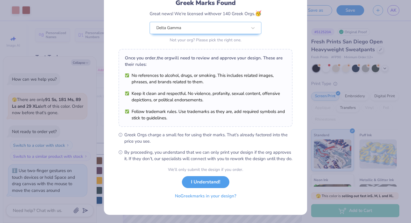
scroll to position [50, 0]
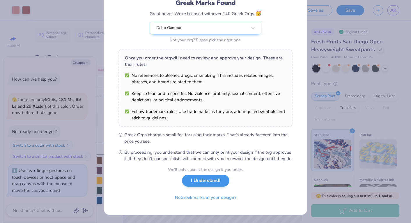
click at [218, 178] on button "I Understand!" at bounding box center [205, 181] width 47 height 12
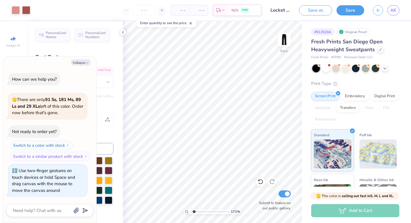
scroll to position [0, 0]
click at [350, 8] on button "Save" at bounding box center [351, 9] width 28 height 10
type textarea "x"
click at [286, 9] on input "Locket Sweatpants 1" at bounding box center [280, 10] width 29 height 12
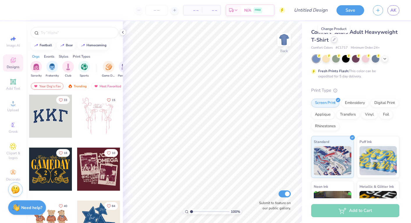
click at [335, 40] on icon at bounding box center [334, 39] width 3 height 3
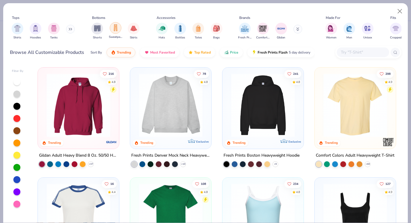
click at [117, 31] on img "filter for Sweatpants" at bounding box center [115, 27] width 6 height 7
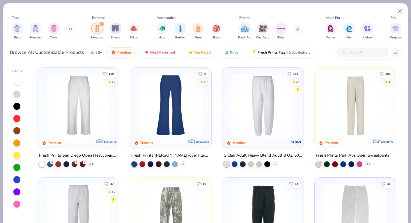
click at [76, 133] on img at bounding box center [79, 105] width 70 height 64
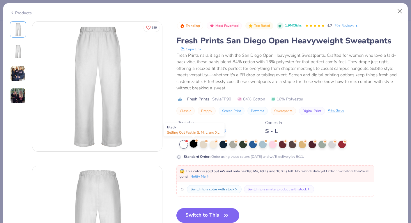
click at [197, 142] on span at bounding box center [196, 140] width 3 height 3
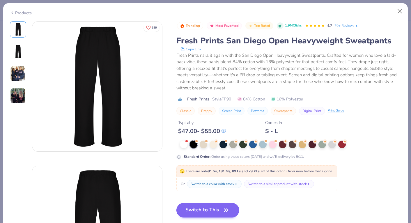
click at [215, 212] on button "Switch to This" at bounding box center [207, 210] width 63 height 15
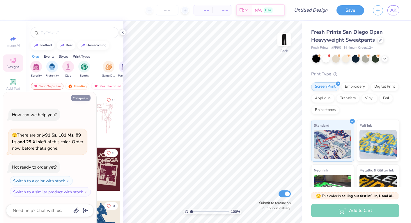
click at [83, 101] on button "Collapse" at bounding box center [81, 98] width 20 height 6
type textarea "x"
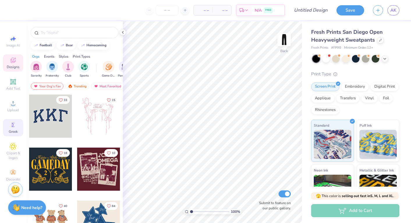
click at [14, 128] on icon at bounding box center [13, 124] width 7 height 7
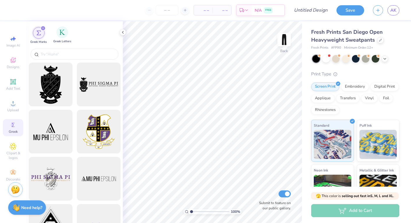
click at [61, 39] on div "Greek Letters" at bounding box center [62, 34] width 18 height 17
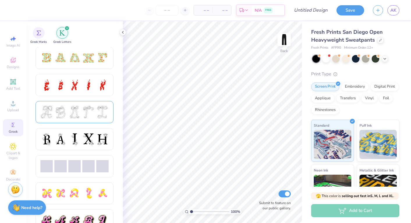
scroll to position [196, 0]
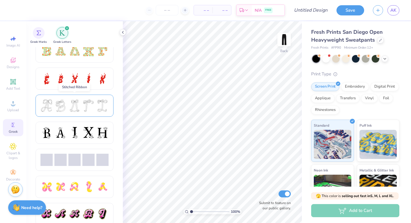
click at [70, 103] on div at bounding box center [74, 106] width 12 height 12
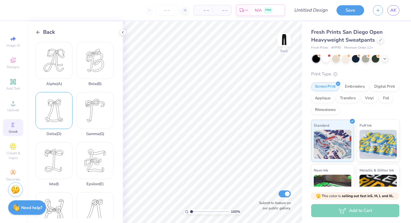
click at [52, 119] on div "Delta ( D )" at bounding box center [54, 114] width 37 height 44
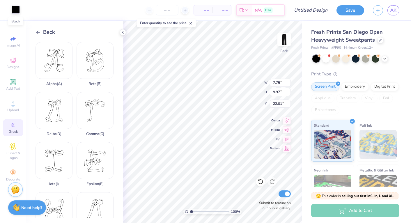
click at [17, 10] on div at bounding box center [16, 10] width 8 height 8
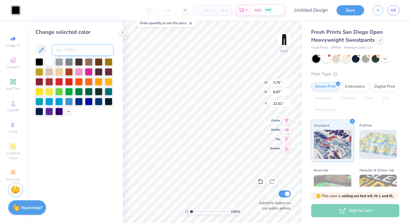
click at [75, 50] on input at bounding box center [83, 50] width 62 height 12
type input "7606"
type input "3.59"
type input "4.96"
type input "6.37"
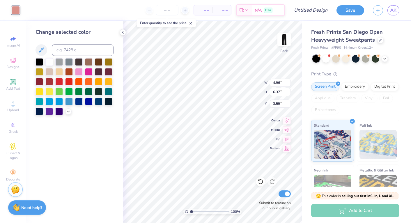
type input "0.50"
type input "4.36"
type input "5.61"
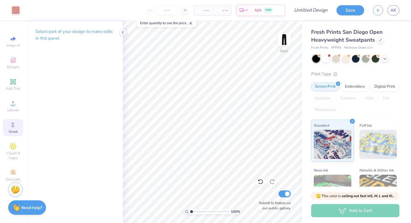
click at [15, 122] on icon at bounding box center [13, 124] width 7 height 7
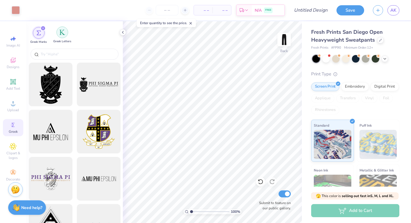
click at [59, 31] on div "filter for Greek Letters" at bounding box center [62, 32] width 12 height 12
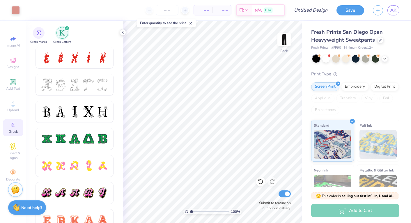
scroll to position [220, 0]
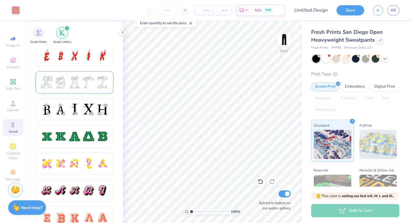
click at [63, 80] on div at bounding box center [60, 82] width 12 height 12
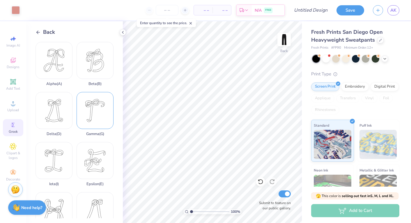
click at [94, 118] on div "Gamma ( G )" at bounding box center [95, 114] width 37 height 44
click at [17, 9] on div at bounding box center [16, 10] width 8 height 8
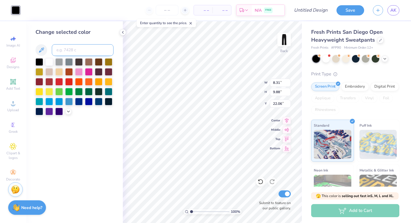
click at [78, 52] on input at bounding box center [83, 50] width 62 height 12
type input "7606"
type input "4.36"
type input "5.61"
type input "0.50"
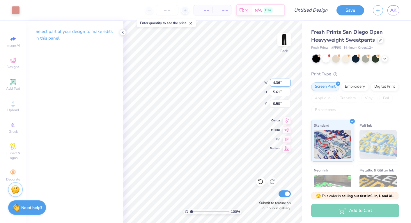
click at [278, 82] on input "4.36" at bounding box center [280, 83] width 21 height 8
type input "8.31"
type input "9.88"
type input "22.06"
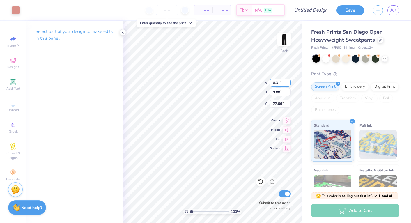
click at [279, 82] on input "8.31" at bounding box center [280, 83] width 21 height 8
type input "4.36"
type input "5.61"
type input "0.50"
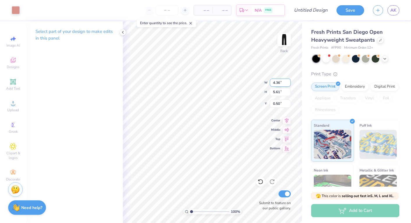
click at [278, 80] on input "4.36" at bounding box center [280, 83] width 21 height 8
paste input "8.31"
type input "8.31"
type input "10.69"
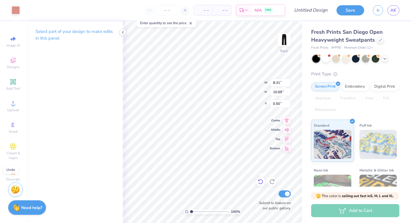
click at [259, 183] on icon at bounding box center [261, 182] width 6 height 6
type input "4.36"
type input "5.61"
click at [278, 82] on input "4.36" at bounding box center [280, 83] width 21 height 8
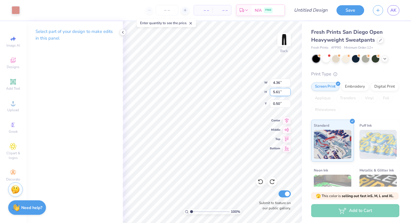
type input "8.31"
type input "9.88"
type input "22.06"
click at [276, 84] on input "8.31" at bounding box center [280, 83] width 21 height 8
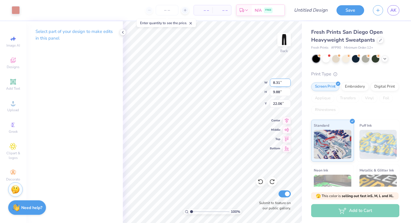
paste input "4.36"
type input "4.36"
type input "5.61"
type input "0.50"
click at [275, 93] on input "5.61" at bounding box center [280, 92] width 21 height 8
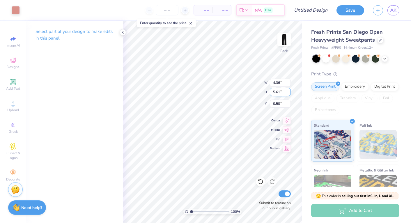
click at [275, 93] on input "5.61" at bounding box center [280, 92] width 21 height 8
click at [276, 93] on input "5.61" at bounding box center [280, 92] width 21 height 8
type input "8.31"
type input "9.88"
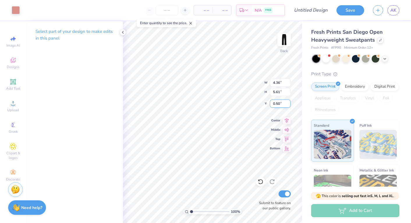
type input "22.06"
click at [278, 93] on input "9.88" at bounding box center [280, 92] width 21 height 8
paste input "5.61"
type input "5.61"
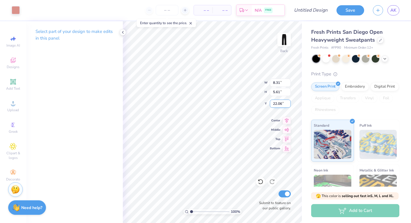
type input "4.72"
type input "24.20"
click at [281, 104] on input "24.20" at bounding box center [280, 104] width 21 height 8
type input "4.36"
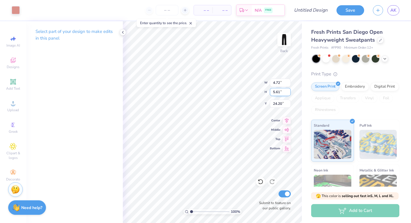
type input "0.50"
click at [280, 103] on input "0.50" at bounding box center [280, 104] width 21 height 8
type input "4.72"
click at [282, 104] on input "24.20" at bounding box center [280, 104] width 21 height 8
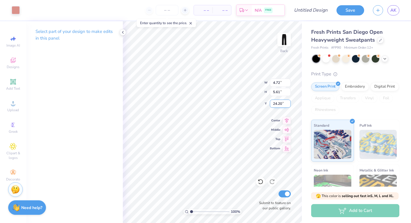
click at [282, 104] on input "24.20" at bounding box center [280, 104] width 21 height 8
paste input "0.5"
type input "0.50"
type input "4.72"
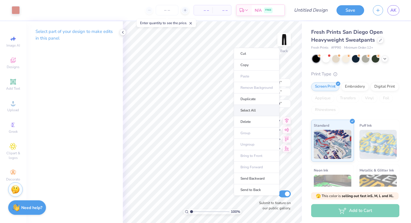
click at [249, 108] on li "Select All" at bounding box center [257, 110] width 46 height 11
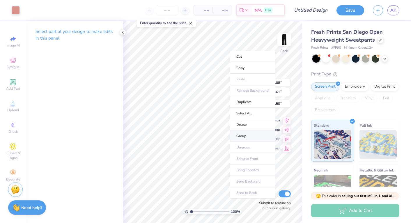
click at [242, 133] on li "Group" at bounding box center [253, 135] width 46 height 11
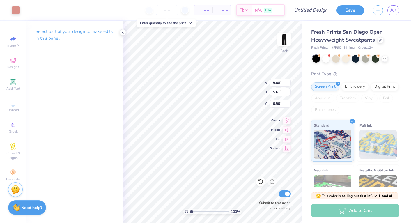
type input "7.49"
type input "4.63"
type input "2.53"
drag, startPoint x: 193, startPoint y: 210, endPoint x: 197, endPoint y: 210, distance: 4.7
click at [197, 210] on input "range" at bounding box center [209, 211] width 39 height 5
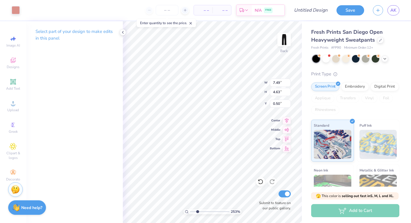
type input "6.69"
type input "4.13"
drag, startPoint x: 197, startPoint y: 212, endPoint x: 199, endPoint y: 209, distance: 3.1
click at [199, 209] on input "range" at bounding box center [209, 211] width 39 height 5
click at [201, 212] on input "range" at bounding box center [209, 211] width 39 height 5
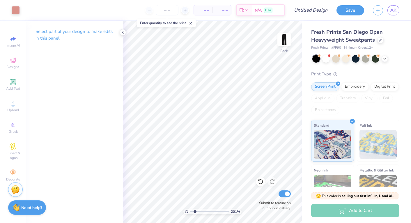
type input "1.93"
drag, startPoint x: 200, startPoint y: 212, endPoint x: 195, endPoint y: 211, distance: 5.3
click at [195, 211] on input "range" at bounding box center [209, 211] width 39 height 5
click at [311, 13] on input "Design Title" at bounding box center [318, 10] width 29 height 12
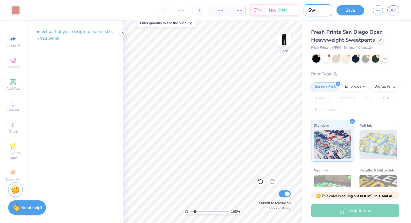
type input "S"
type input "Locket Sweatpants 1"
click at [335, 18] on div "Art colors – – Per Item – – Total Est. Delivery N/A FREE Design Title Locket Sw…" at bounding box center [205, 10] width 411 height 20
click at [352, 11] on button "Save" at bounding box center [351, 9] width 28 height 10
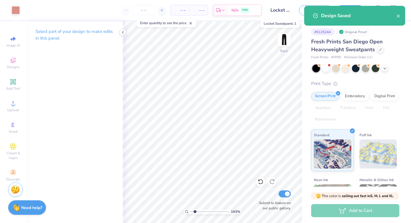
click at [285, 11] on input "Locket Sweatpants 1" at bounding box center [280, 10] width 29 height 12
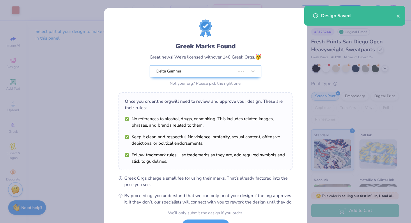
click at [286, 11] on div "Greek Marks Found Great news! We’re licensed with over 140 Greek Orgs. 🥳 Delta …" at bounding box center [205, 133] width 203 height 250
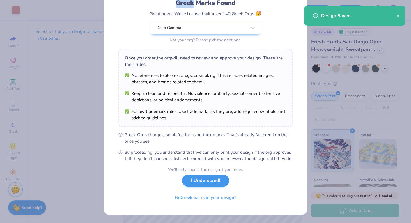
scroll to position [50, 0]
click at [196, 180] on button "I Understand!" at bounding box center [205, 181] width 47 height 12
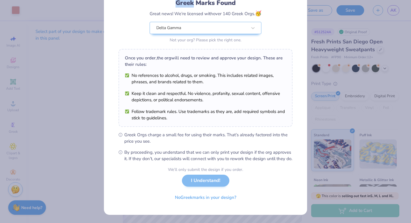
scroll to position [0, 0]
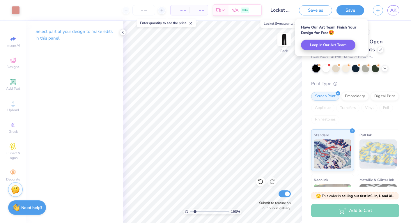
click at [284, 8] on input "Locket Sweatpants 1" at bounding box center [280, 10] width 29 height 12
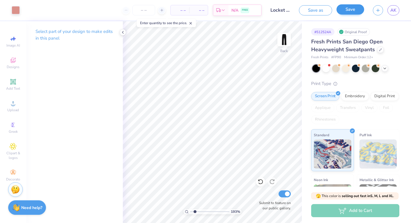
click at [351, 9] on button "Save" at bounding box center [351, 9] width 28 height 10
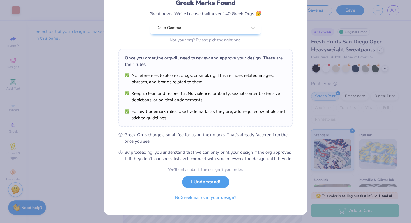
scroll to position [50, 0]
click at [202, 185] on button "I Understand!" at bounding box center [205, 181] width 47 height 12
